Goal: Transaction & Acquisition: Purchase product/service

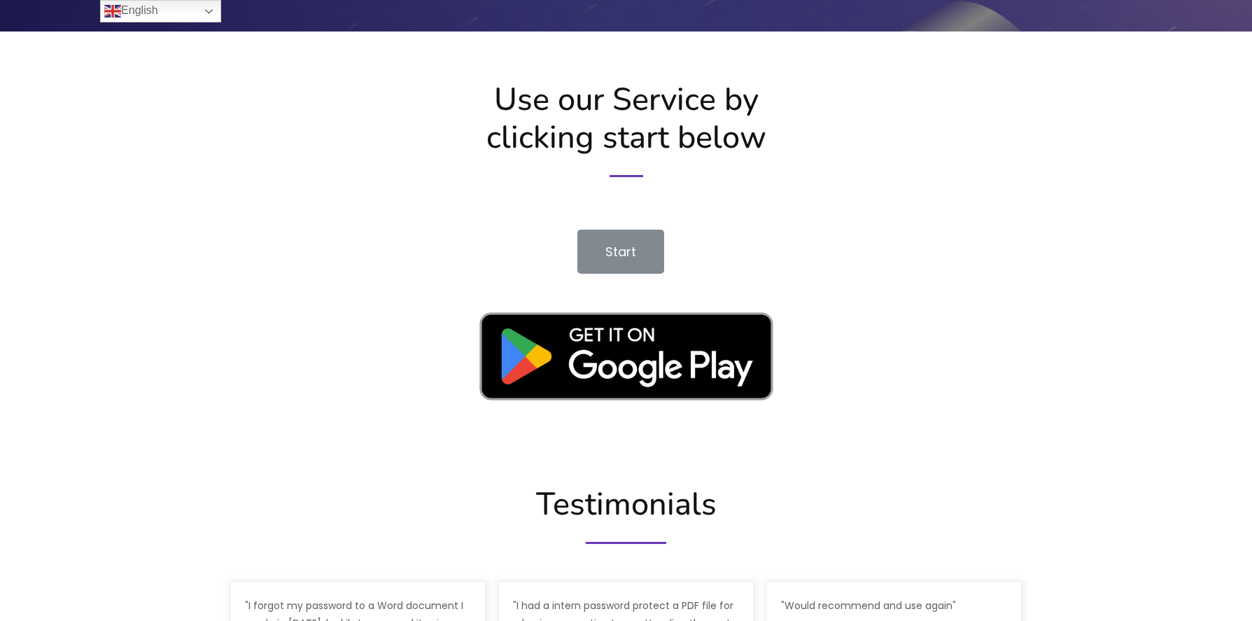
scroll to position [1853, 0]
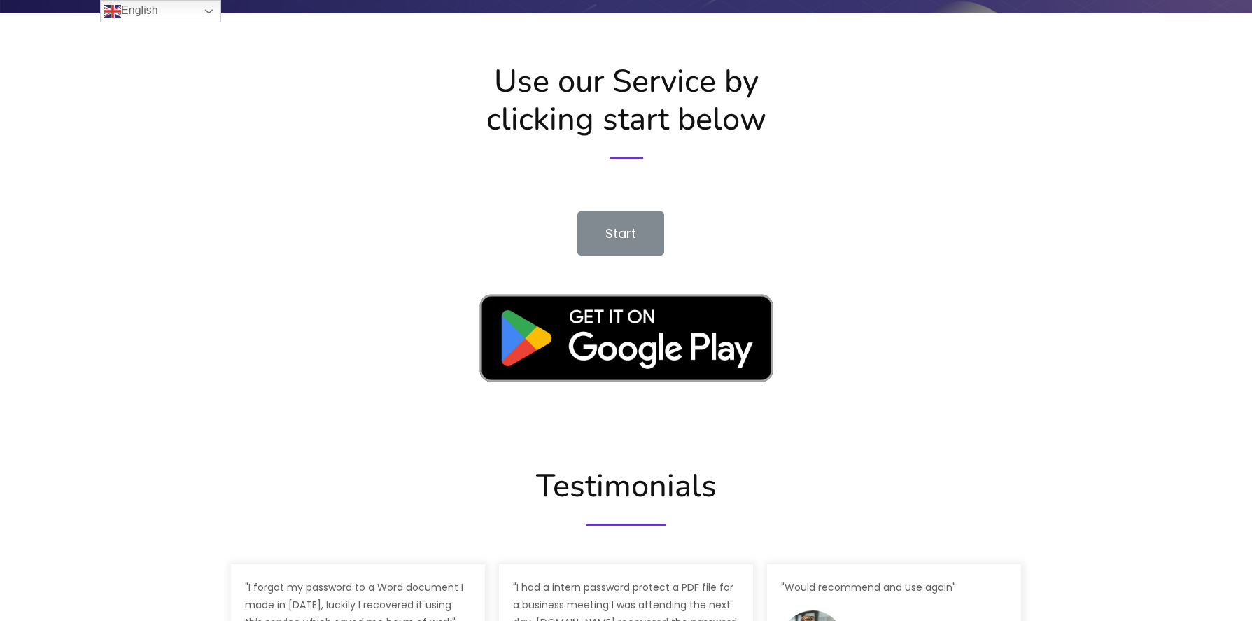
click at [651, 232] on link "Start" at bounding box center [620, 233] width 87 height 44
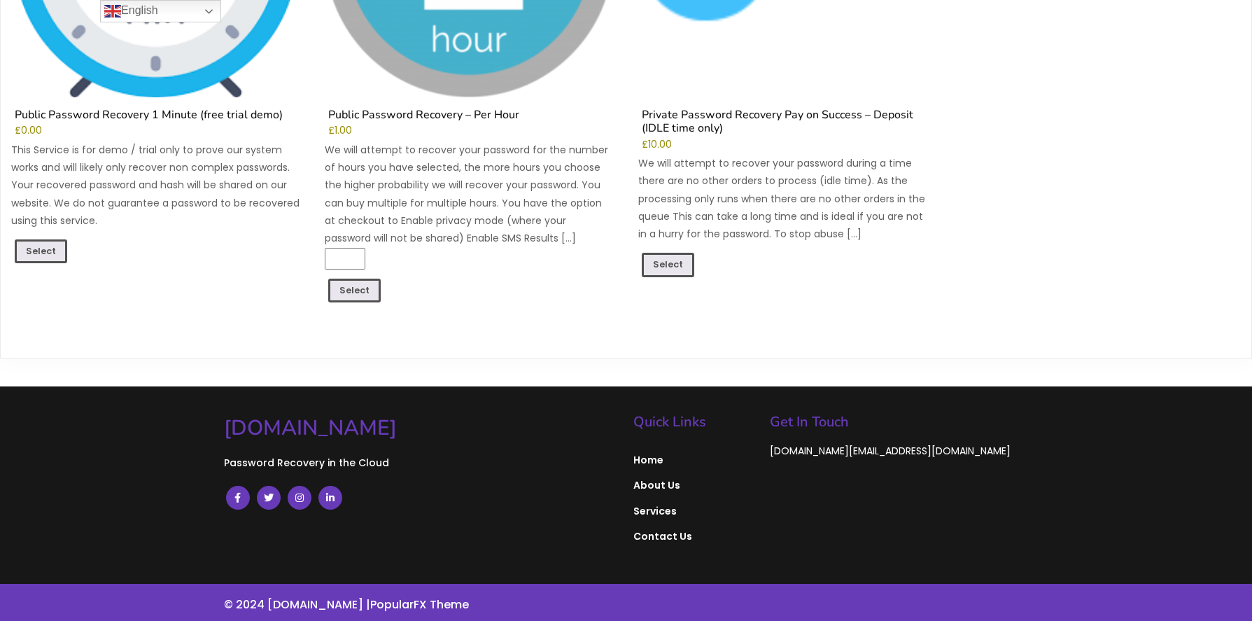
scroll to position [404, 0]
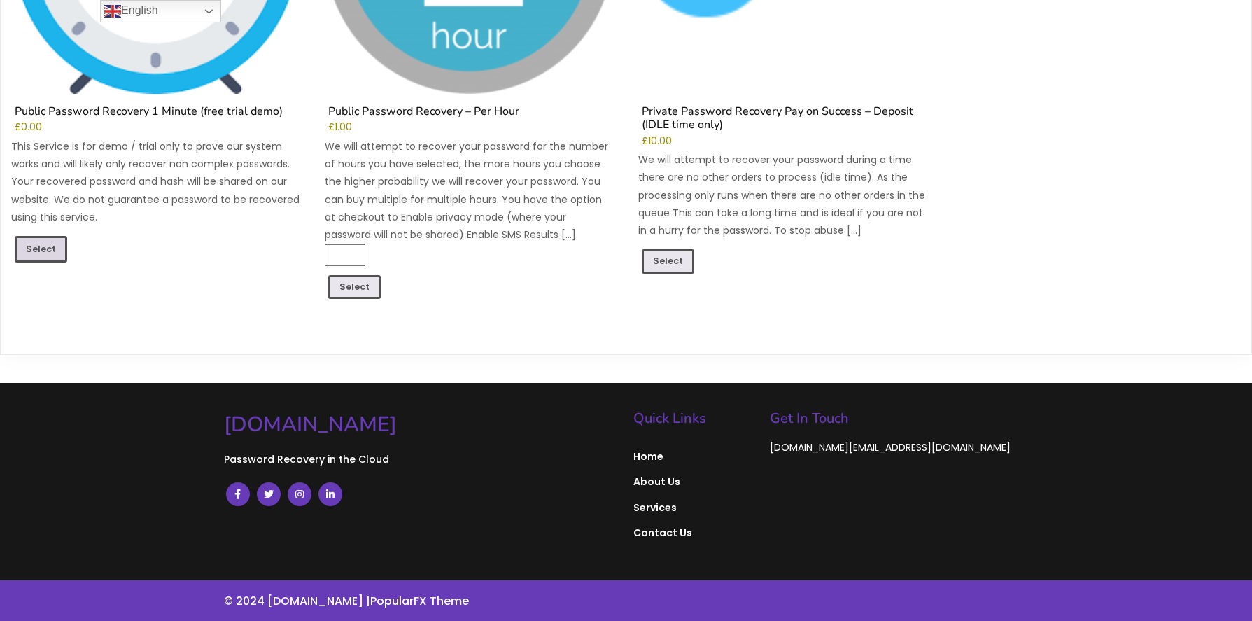
click at [35, 253] on link "Select" at bounding box center [41, 249] width 52 height 27
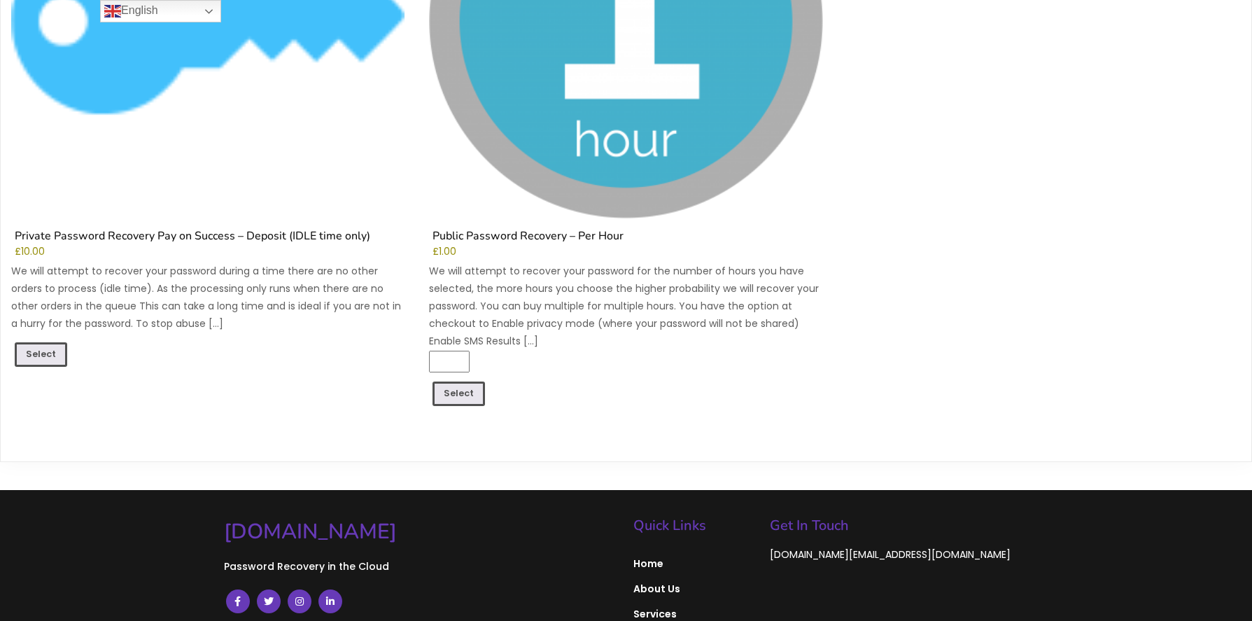
scroll to position [1246, 0]
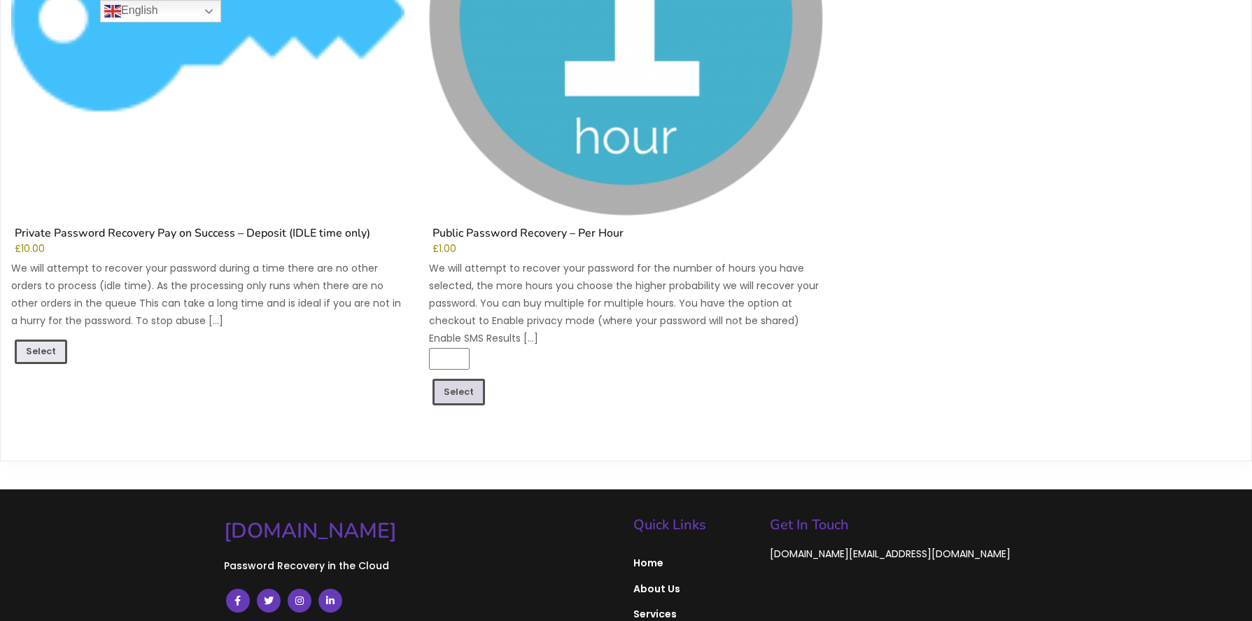
click at [465, 393] on link "Select" at bounding box center [458, 392] width 52 height 27
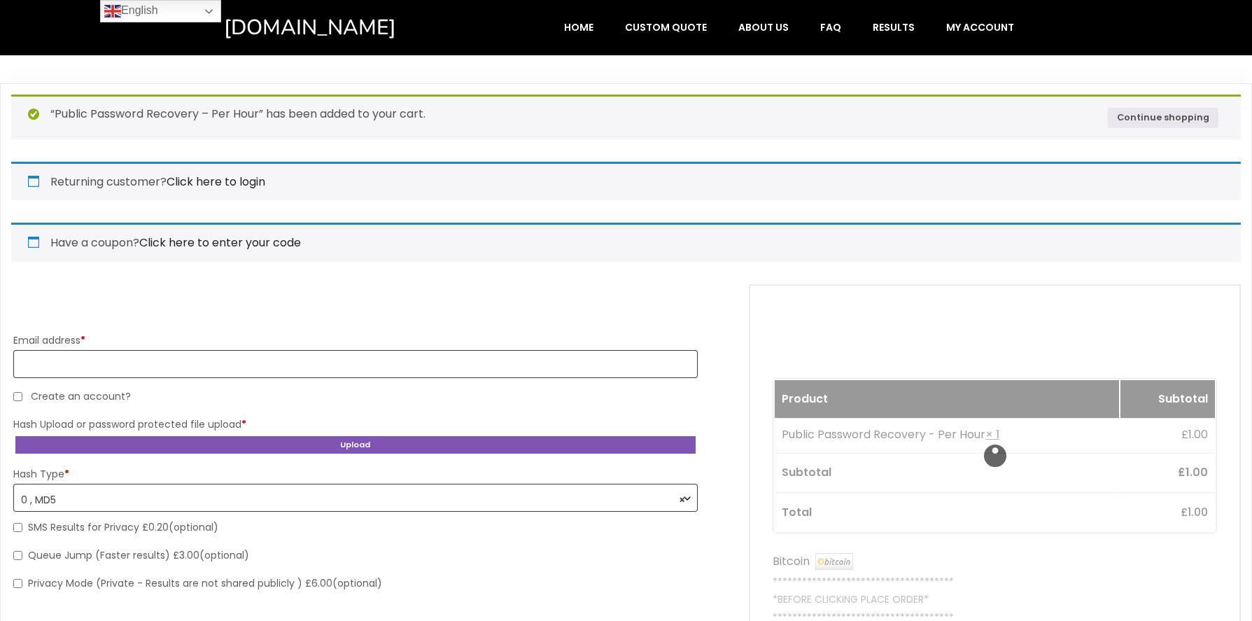
select select "*******"
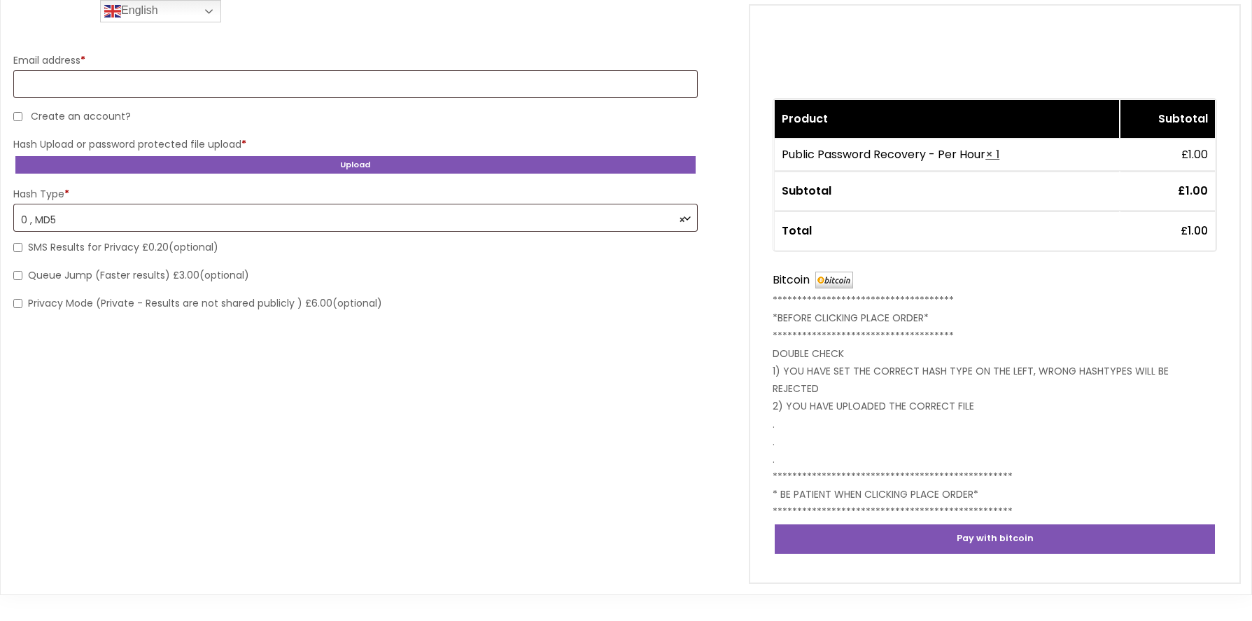
scroll to position [282, 0]
